Goal: Answer question/provide support: Share knowledge or assist other users

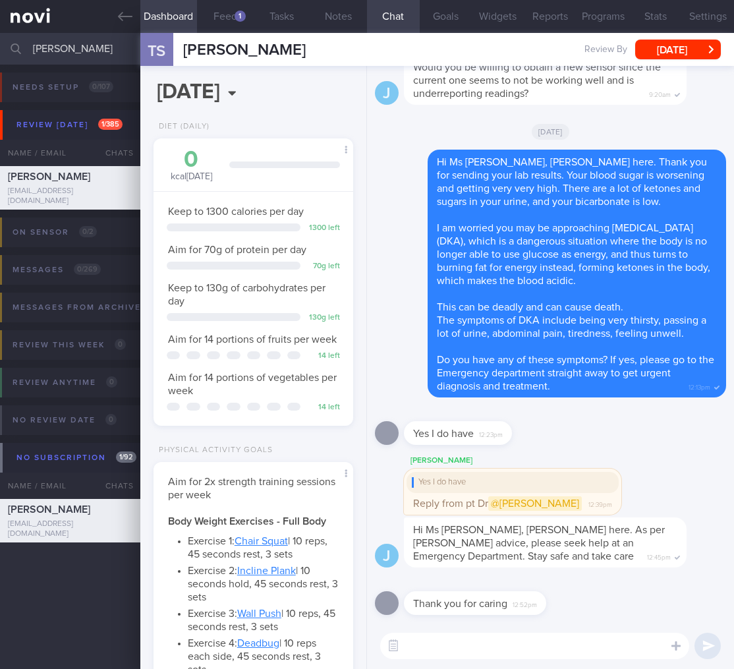
select select "4"
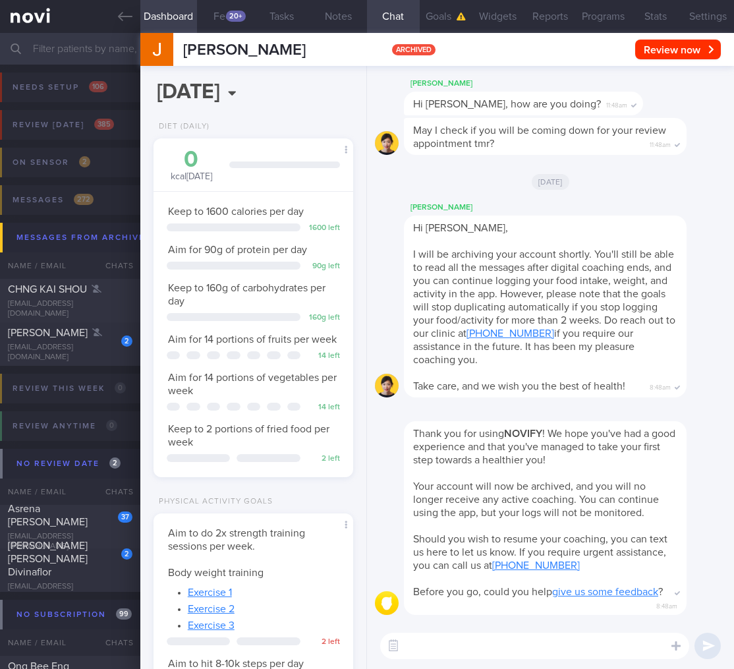
select select "9"
click at [82, 348] on div "[EMAIL_ADDRESS][DOMAIN_NAME]" at bounding box center [70, 353] width 125 height 20
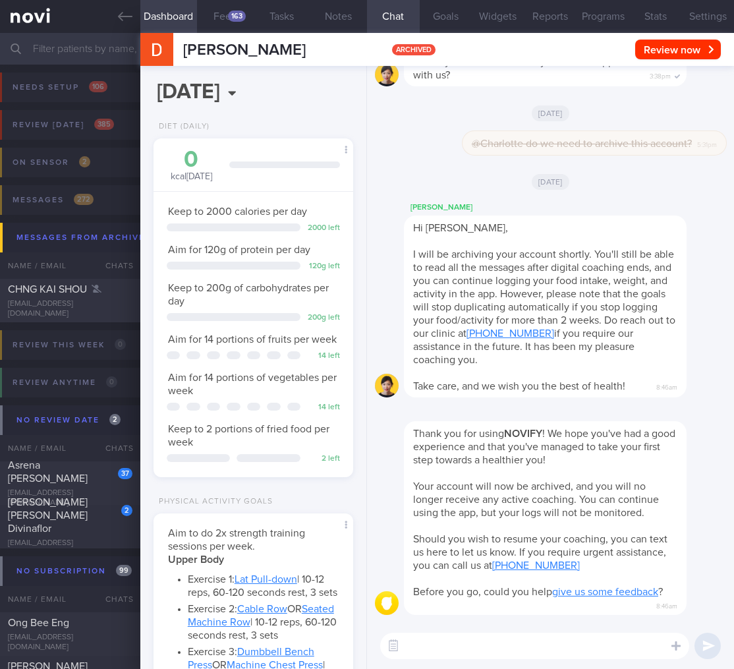
scroll to position [86, 171]
click at [88, 52] on input "text" at bounding box center [367, 49] width 734 height 32
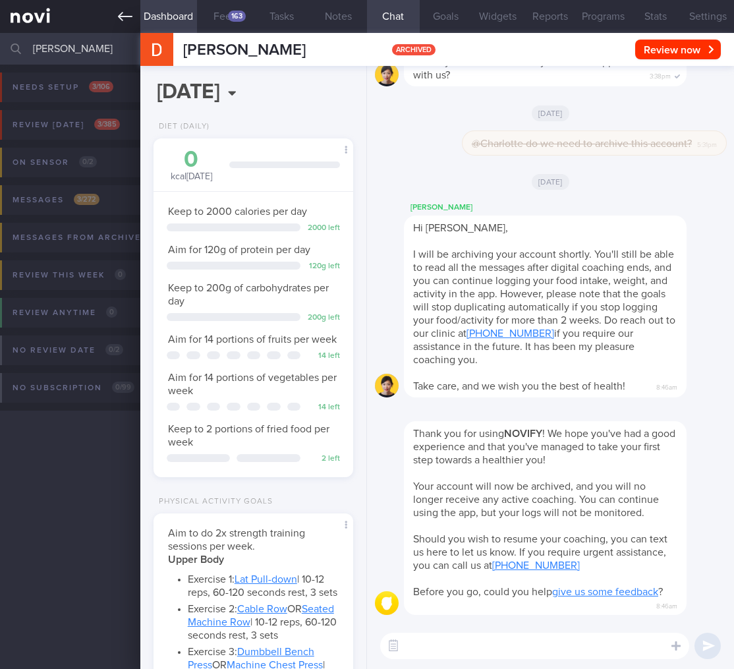
click at [12, 23] on link at bounding box center [70, 16] width 140 height 33
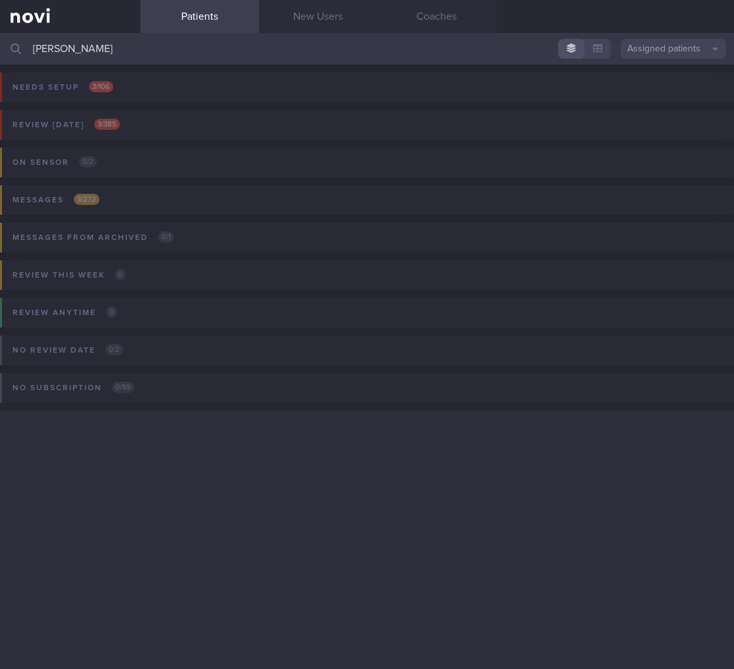
click at [713, 53] on button "Assigned patients" at bounding box center [673, 49] width 105 height 20
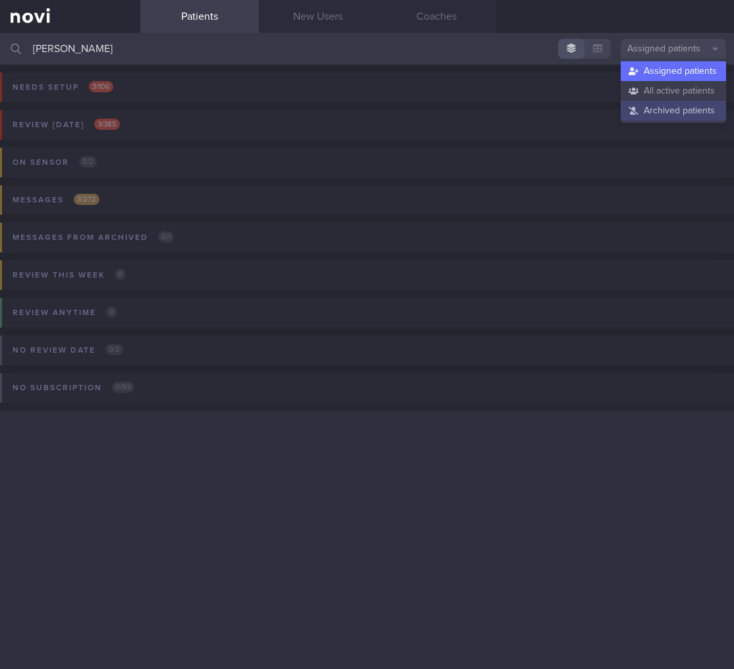
click at [684, 109] on button "Archived patients" at bounding box center [673, 111] width 105 height 20
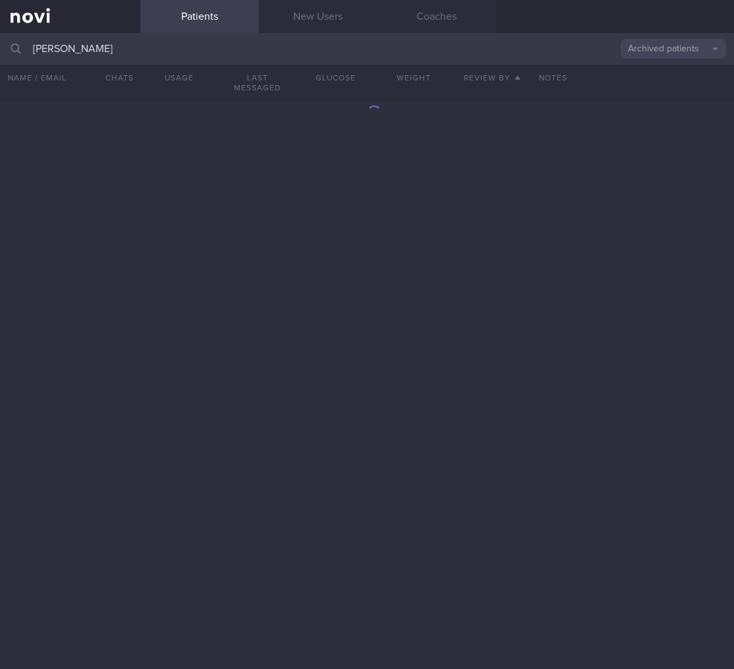
click at [201, 53] on input "[PERSON_NAME]" at bounding box center [367, 49] width 734 height 32
type input "[PERSON_NAME]"
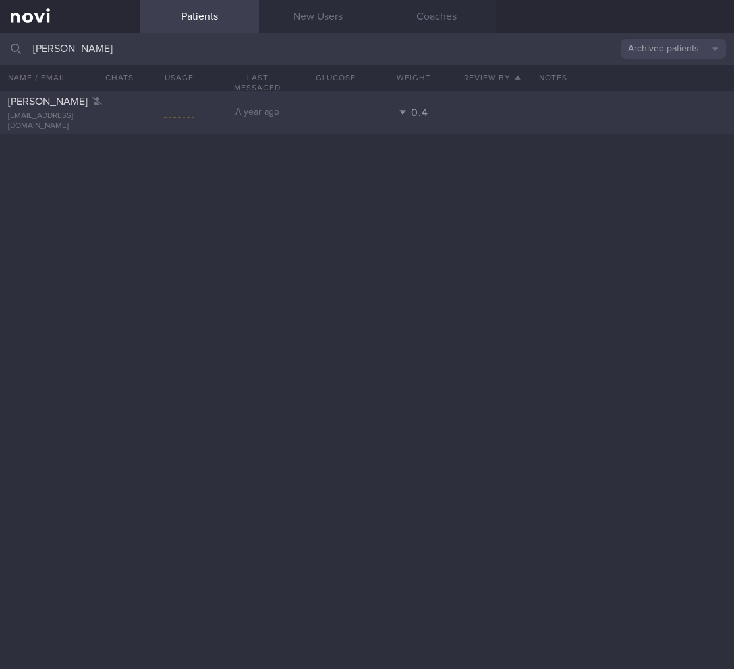
click at [513, 125] on div "[PERSON_NAME] [EMAIL_ADDRESS][DOMAIN_NAME] A year ago 0.4" at bounding box center [367, 112] width 734 height 43
select select "9"
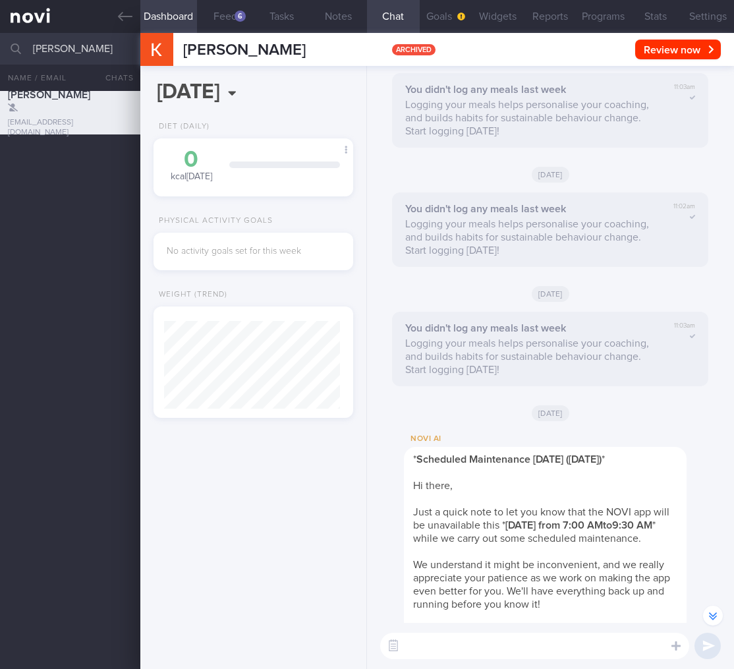
scroll to position [-897, 0]
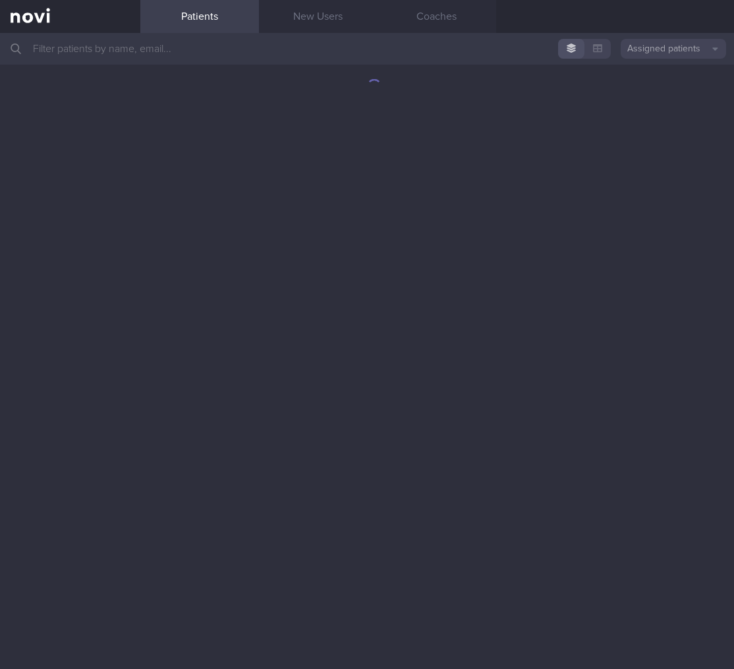
click at [214, 57] on input "text" at bounding box center [367, 49] width 734 height 32
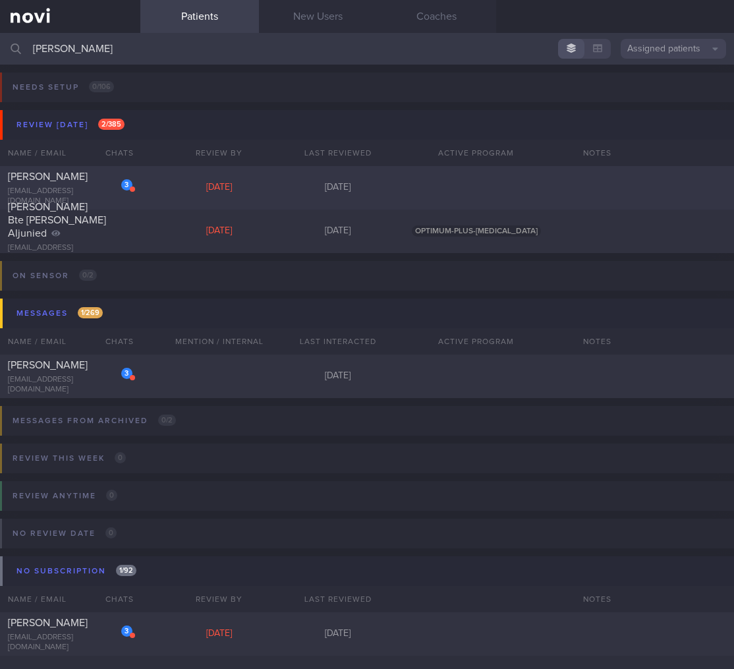
type input "mariam"
click at [192, 193] on div "[DATE]" at bounding box center [219, 188] width 119 height 12
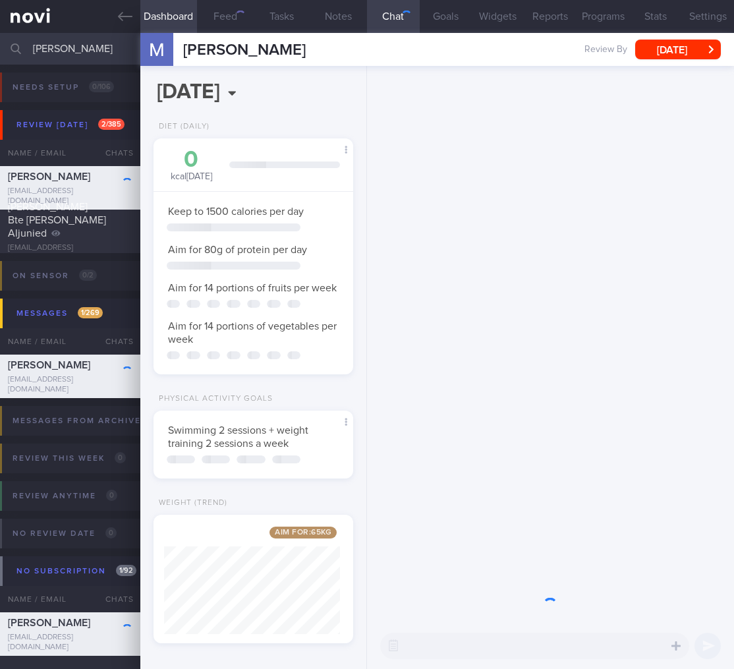
scroll to position [101, 166]
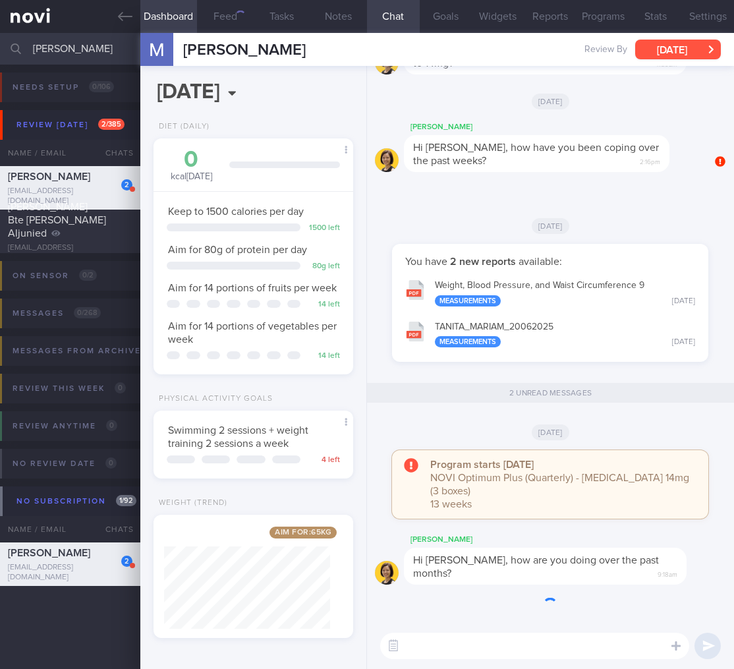
click at [704, 51] on button "[DATE]" at bounding box center [678, 50] width 86 height 20
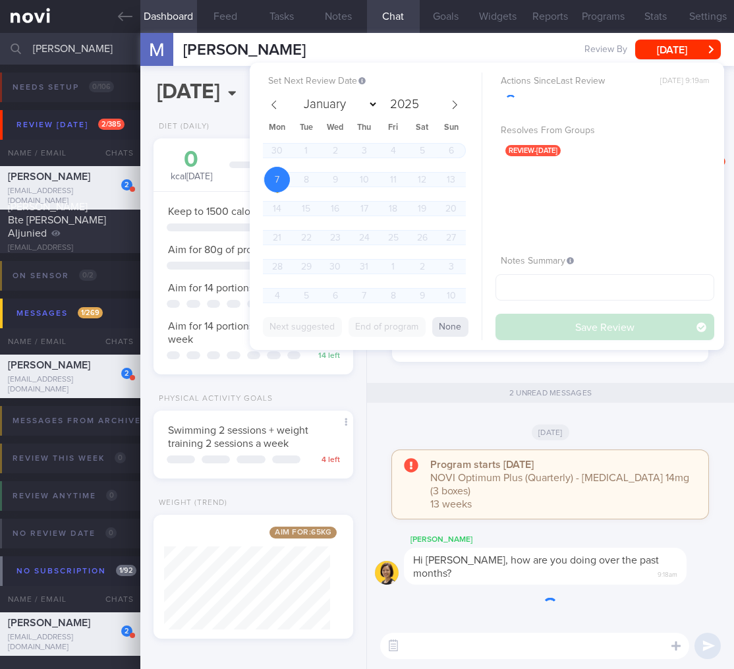
scroll to position [102, 166]
click at [454, 111] on span at bounding box center [454, 105] width 22 height 22
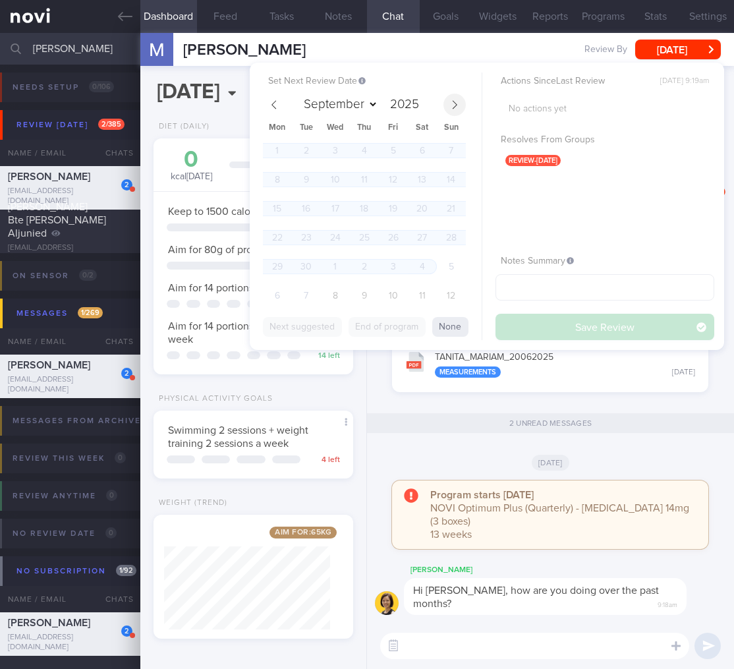
click at [454, 111] on span at bounding box center [454, 105] width 22 height 22
select select "9"
click at [344, 179] on span "8" at bounding box center [335, 180] width 26 height 26
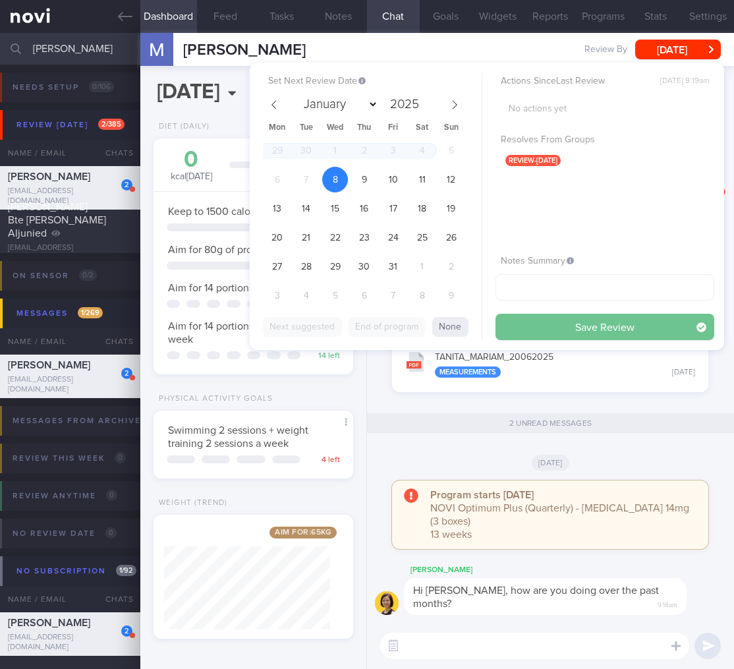
click at [605, 332] on button "Save Review" at bounding box center [604, 327] width 219 height 26
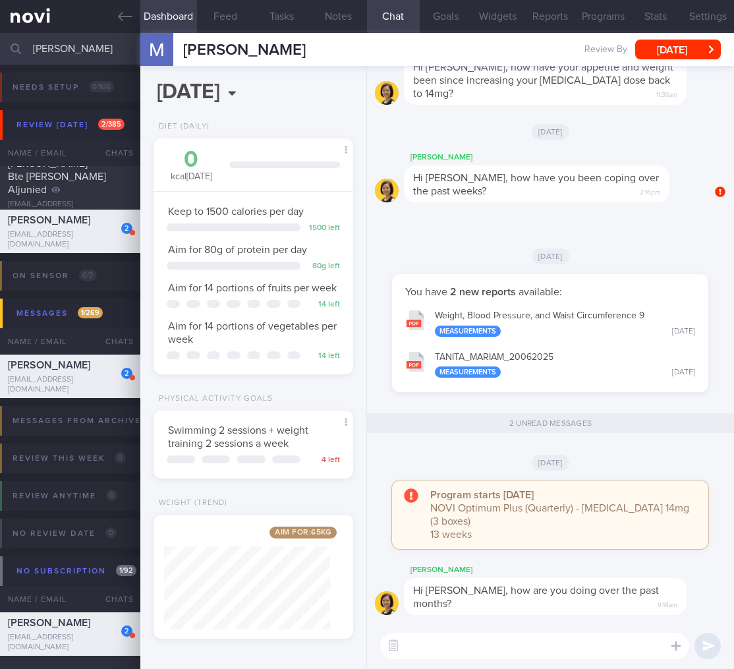
drag, startPoint x: 97, startPoint y: 51, endPoint x: -121, endPoint y: 32, distance: 218.8
click at [0, 32] on html "You are offline! Some functionality will be unavailable Patients New Users Coac…" at bounding box center [367, 334] width 734 height 669
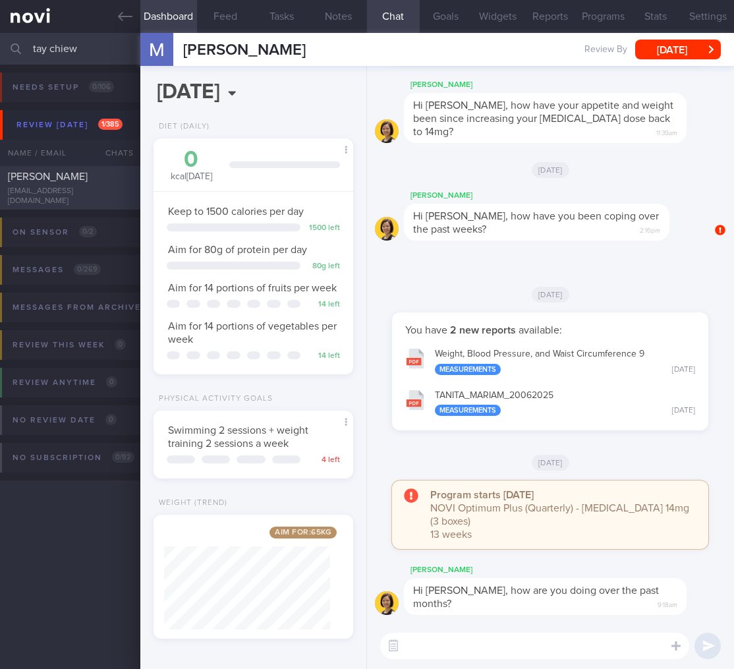
type input "tay chiew"
click at [43, 192] on div "janecbtay54@gmail.com" at bounding box center [70, 196] width 125 height 20
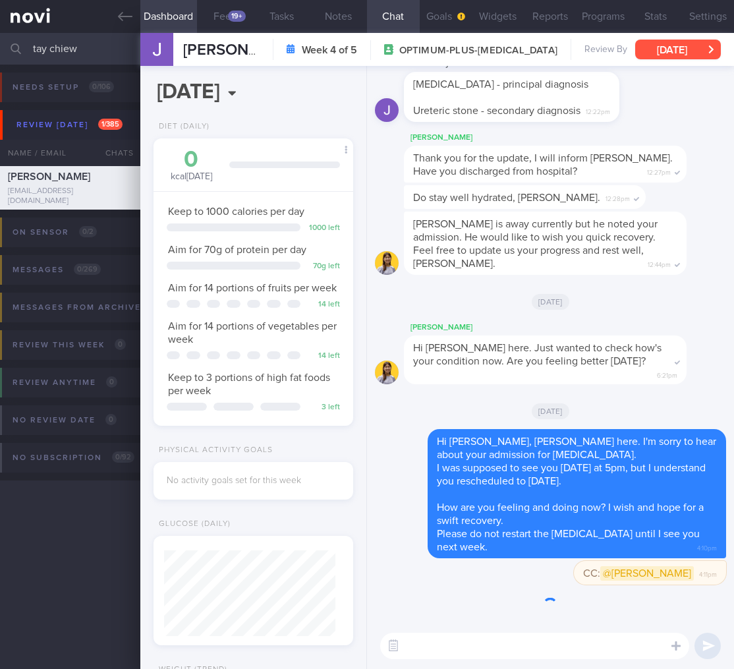
scroll to position [658681, 658617]
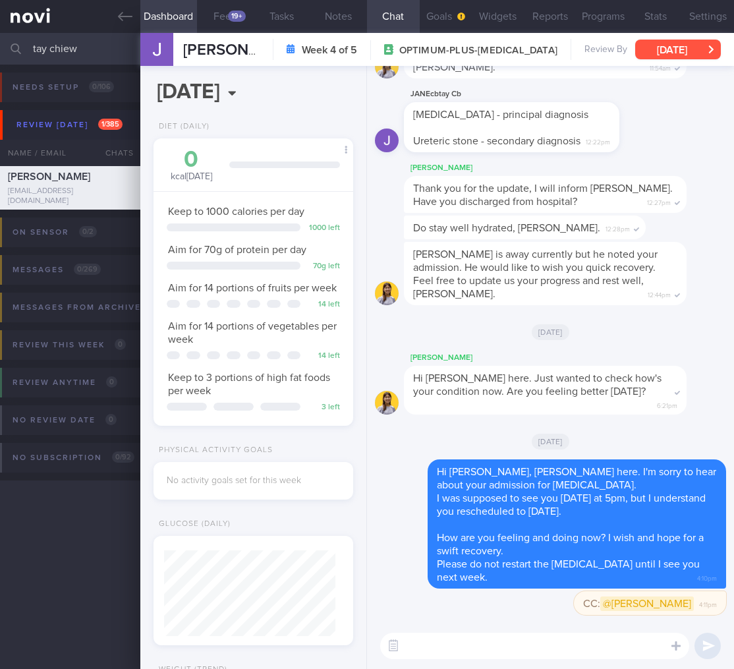
click at [696, 52] on button "Fri, 3 Oct" at bounding box center [678, 50] width 86 height 20
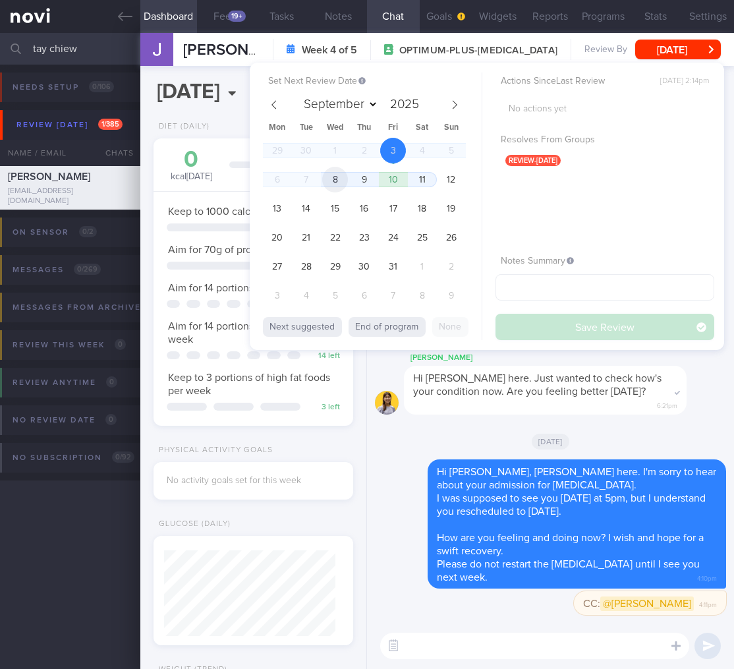
click at [337, 168] on span "8" at bounding box center [335, 180] width 26 height 26
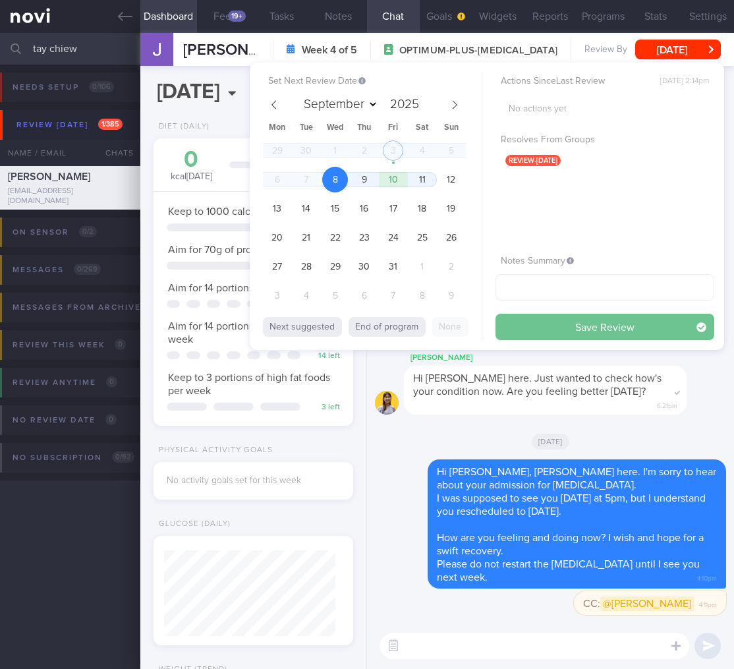
click at [636, 331] on button "Save Review" at bounding box center [604, 327] width 219 height 26
